Goal: Task Accomplishment & Management: Use online tool/utility

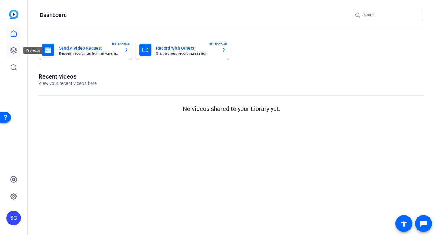
click at [12, 53] on icon at bounding box center [14, 50] width 6 height 6
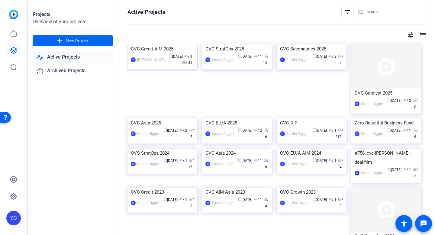
click at [155, 44] on img at bounding box center [163, 44] width 70 height 0
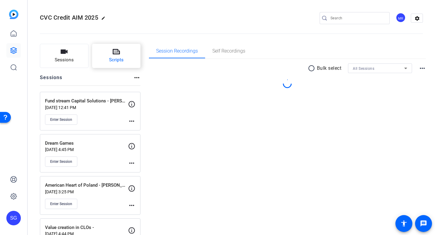
click at [119, 55] on icon at bounding box center [116, 51] width 7 height 7
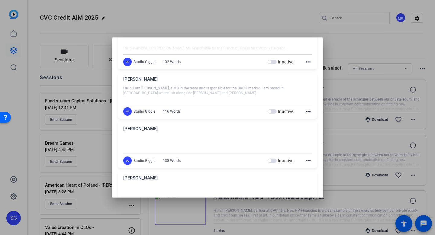
scroll to position [266, 0]
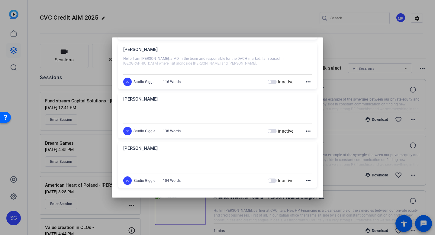
click at [307, 180] on mat-icon "more_horiz" at bounding box center [308, 180] width 7 height 7
click at [311, 186] on span "Edit" at bounding box center [321, 189] width 24 height 7
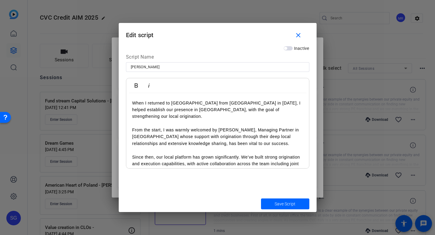
scroll to position [45, 0]
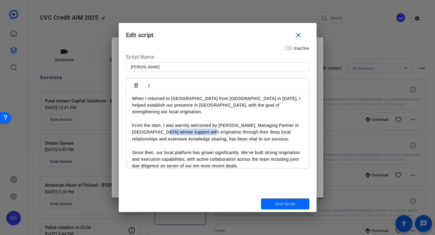
drag, startPoint x: 164, startPoint y: 126, endPoint x: 207, endPoint y: 125, distance: 42.9
click at [207, 125] on p "From the start, I was warmly welcomed by [PERSON_NAME], Managing Partner in [GE…" at bounding box center [217, 132] width 171 height 20
